Goal: Answer question/provide support

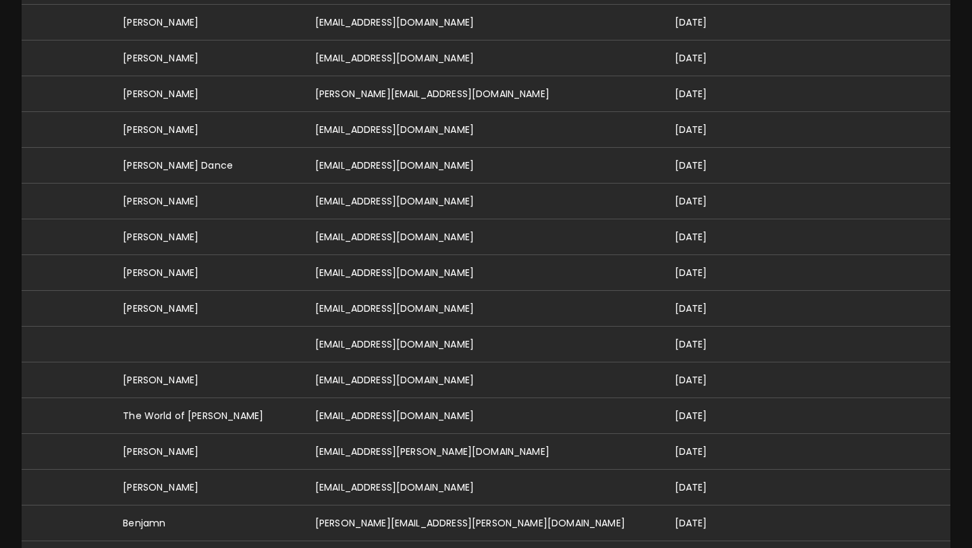
scroll to position [538, 0]
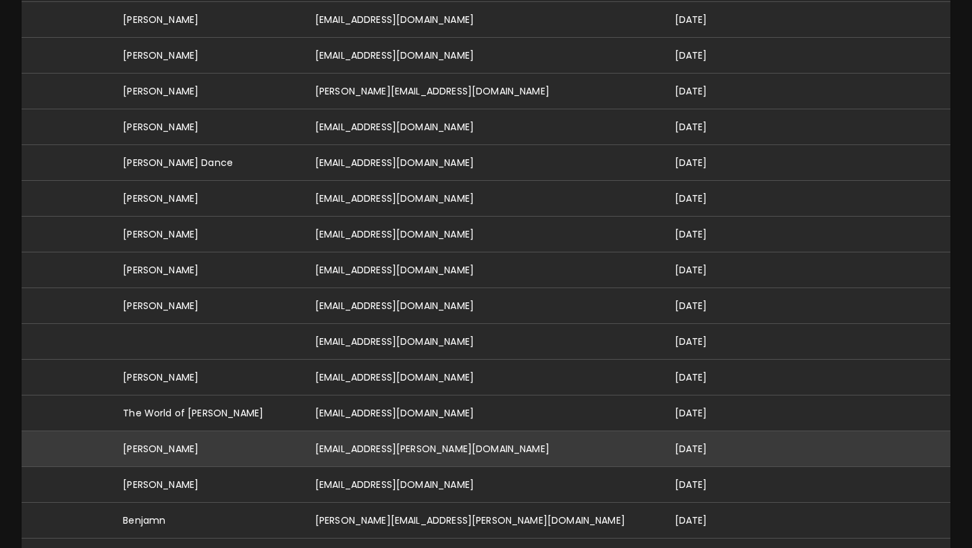
click at [396, 431] on td "[EMAIL_ADDRESS][PERSON_NAME][DOMAIN_NAME]" at bounding box center [484, 449] width 360 height 36
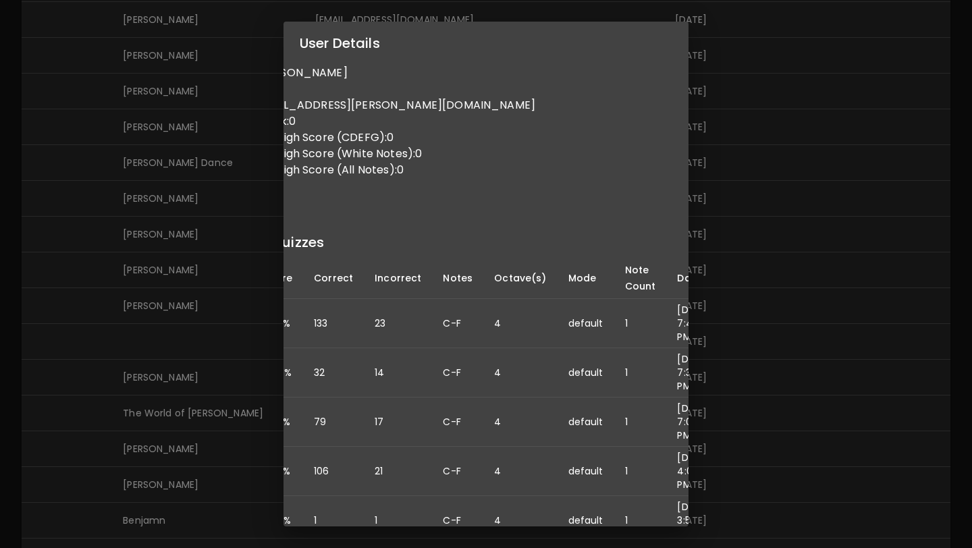
scroll to position [0, 0]
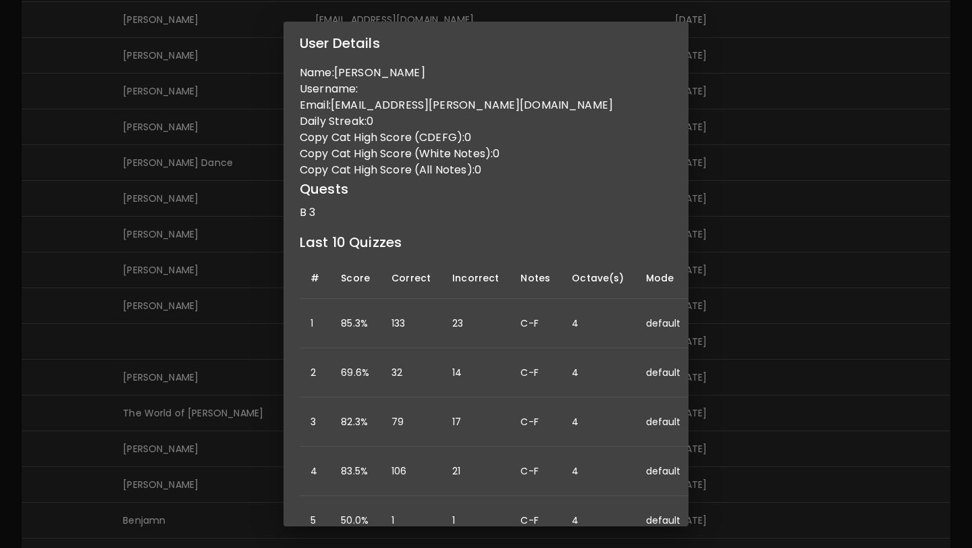
click at [241, 258] on div "User Details Name: [PERSON_NAME] Username: Email: [PERSON_NAME][EMAIL_ADDRESS][…" at bounding box center [486, 274] width 972 height 548
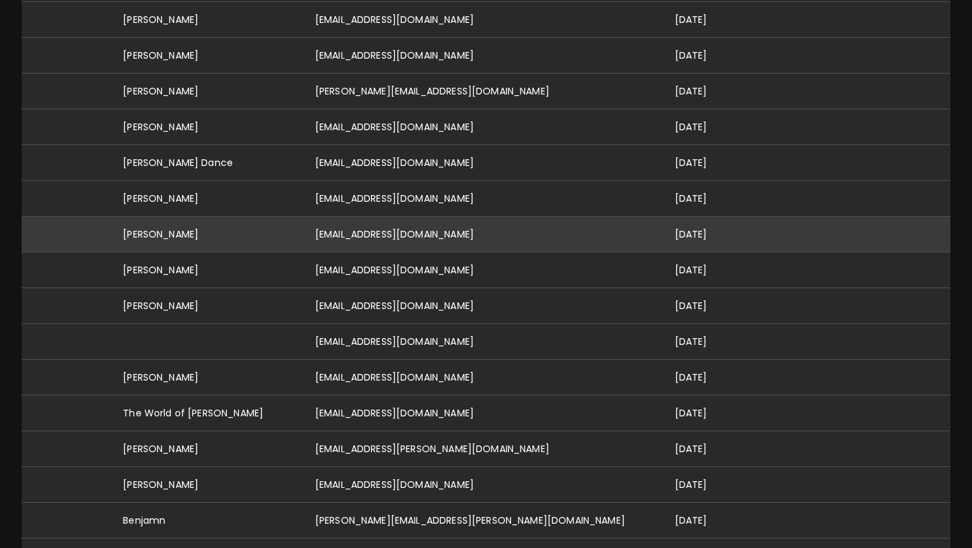
click at [275, 227] on td "[PERSON_NAME]" at bounding box center [208, 235] width 192 height 36
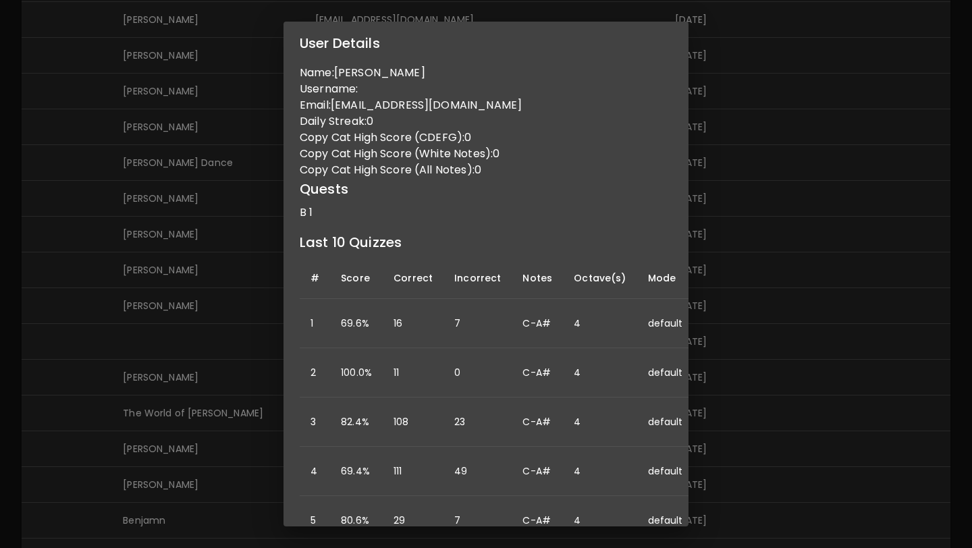
click at [193, 231] on div "User Details Name: [PERSON_NAME] Username: Email: [EMAIL_ADDRESS][DOMAIN_NAME] …" at bounding box center [486, 274] width 972 height 548
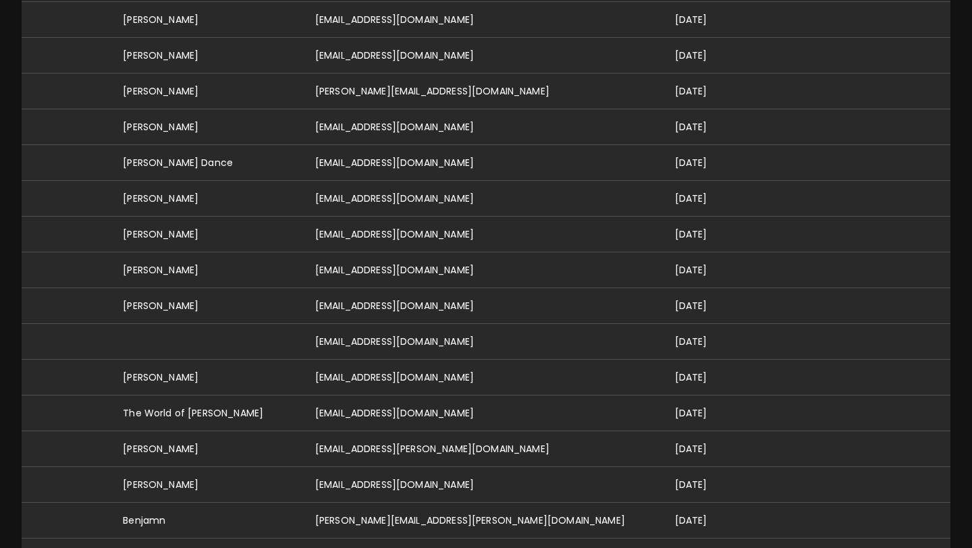
click at [193, 231] on td "[PERSON_NAME]" at bounding box center [208, 235] width 192 height 36
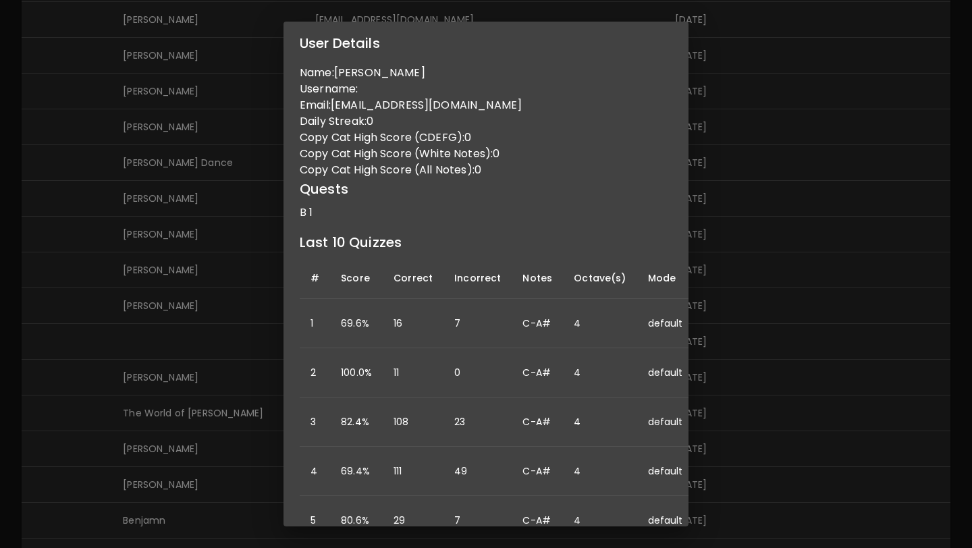
click at [193, 231] on div "User Details Name: [PERSON_NAME] Username: Email: [EMAIL_ADDRESS][DOMAIN_NAME] …" at bounding box center [486, 274] width 972 height 548
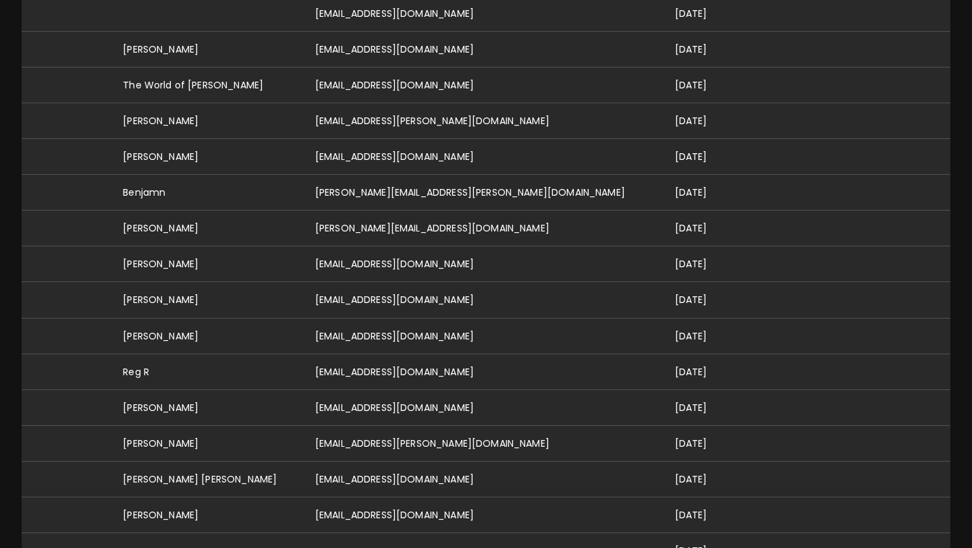
scroll to position [863, 0]
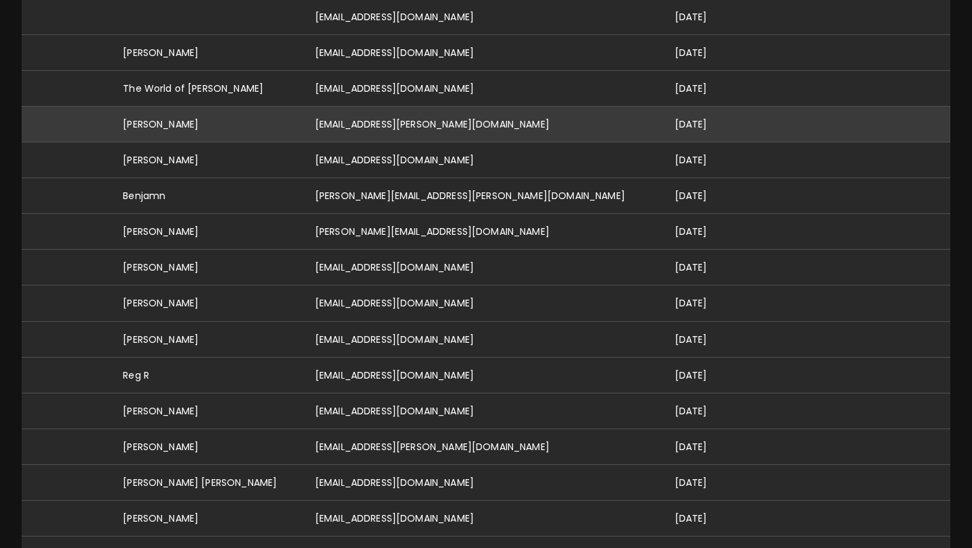
click at [456, 107] on td "[EMAIL_ADDRESS][PERSON_NAME][DOMAIN_NAME]" at bounding box center [484, 125] width 360 height 36
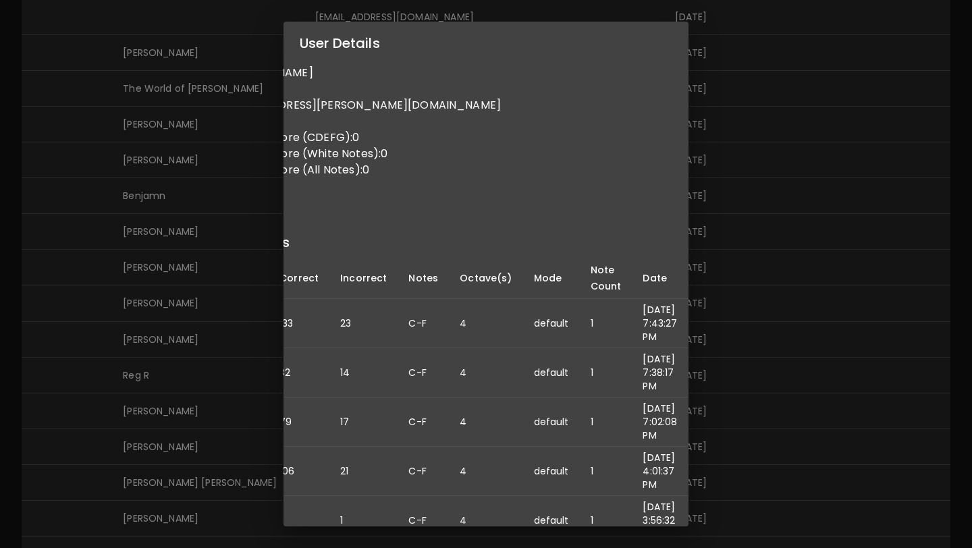
scroll to position [0, 0]
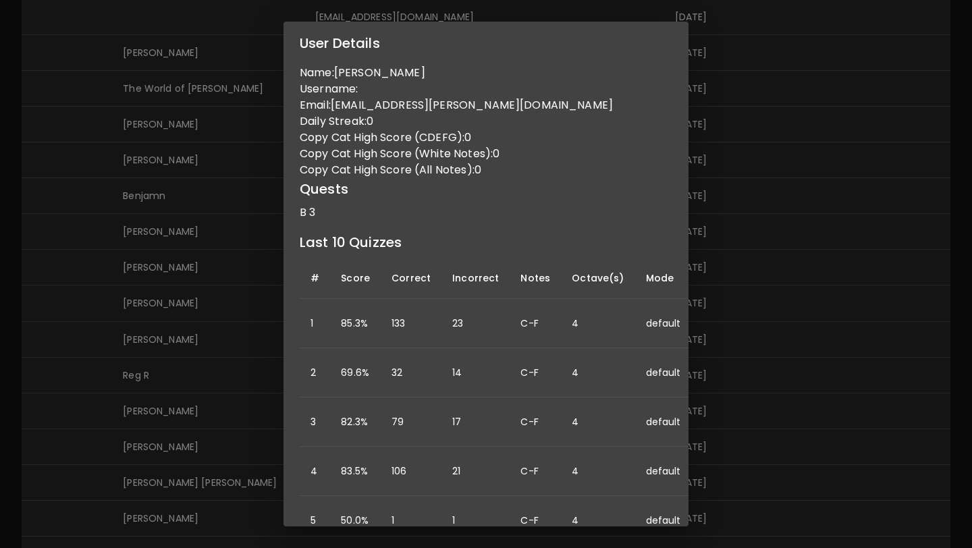
click at [263, 286] on div "User Details Name: [PERSON_NAME] Username: Email: [PERSON_NAME][EMAIL_ADDRESS][…" at bounding box center [486, 274] width 972 height 548
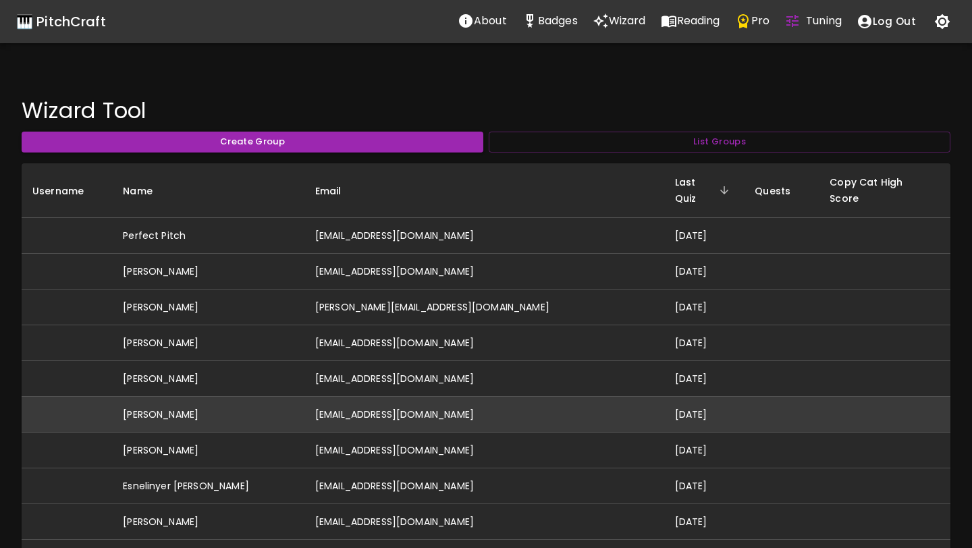
click at [213, 397] on td "[PERSON_NAME]" at bounding box center [208, 415] width 192 height 36
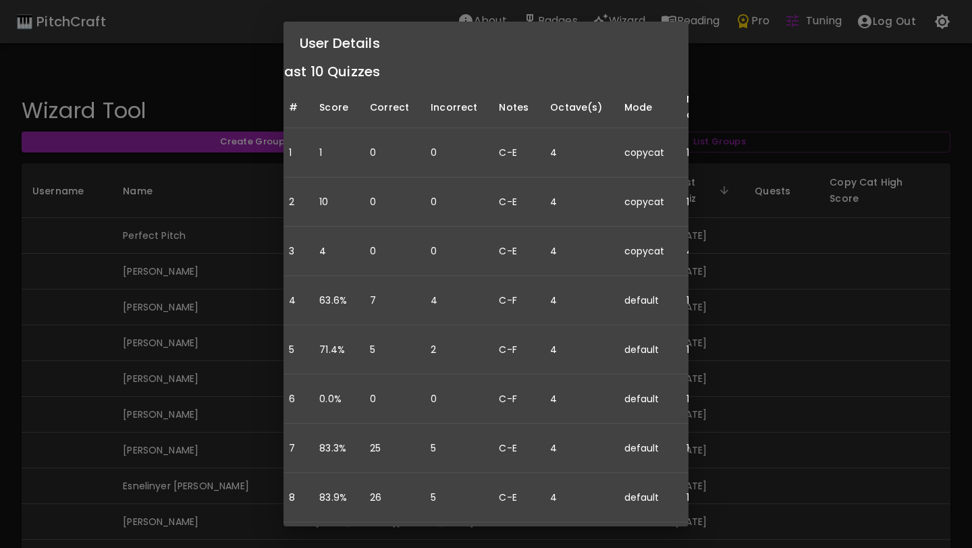
scroll to position [171, 0]
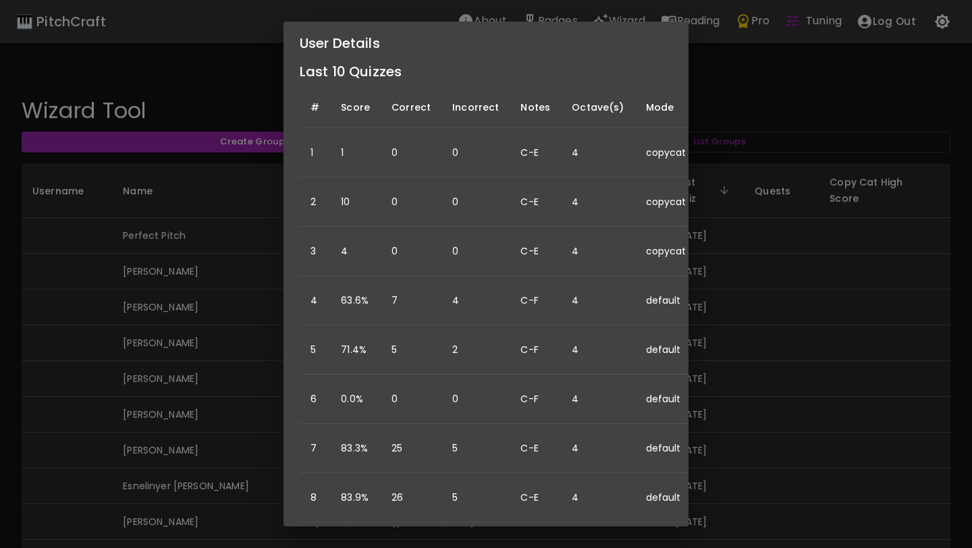
click at [230, 372] on div "User Details Name: [PERSON_NAME] Username: Email: [EMAIL_ADDRESS][DOMAIN_NAME] …" at bounding box center [486, 274] width 972 height 548
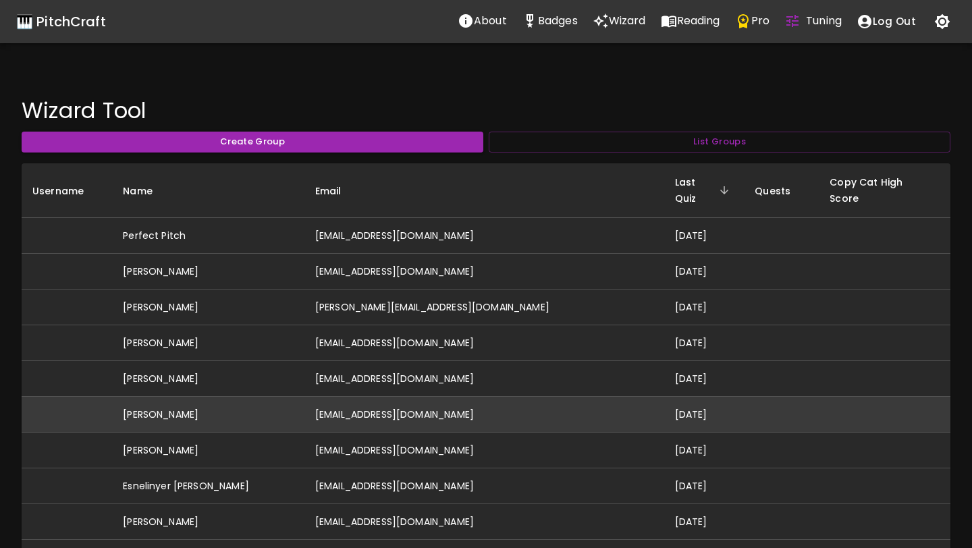
click at [393, 397] on td "[EMAIL_ADDRESS][DOMAIN_NAME]" at bounding box center [484, 415] width 360 height 36
